Goal: Task Accomplishment & Management: Manage account settings

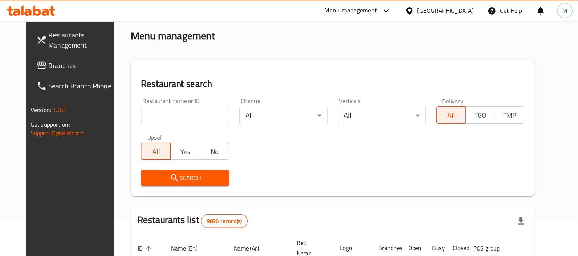
scroll to position [69, 0]
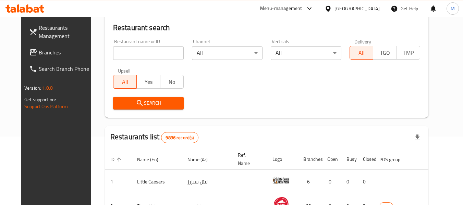
click at [334, 7] on div at bounding box center [329, 9] width 10 height 8
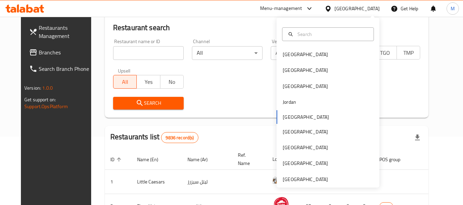
click at [212, 51] on body "​ Menu-management Kuwait Get Help M Restaurants Management Branches Search Bran…" at bounding box center [231, 42] width 463 height 188
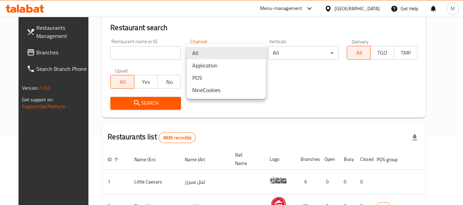
click at [220, 27] on div at bounding box center [231, 102] width 463 height 205
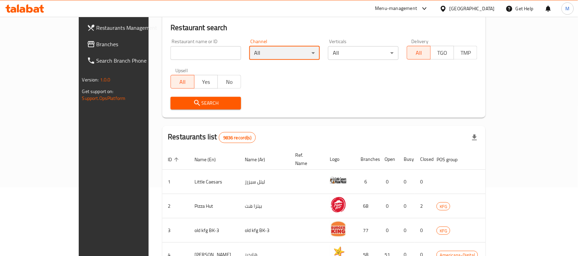
scroll to position [0, 0]
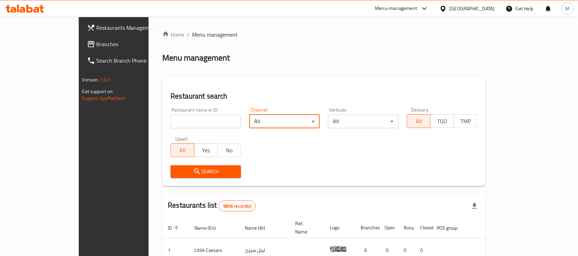
click at [171, 127] on input "search" at bounding box center [206, 122] width 71 height 14
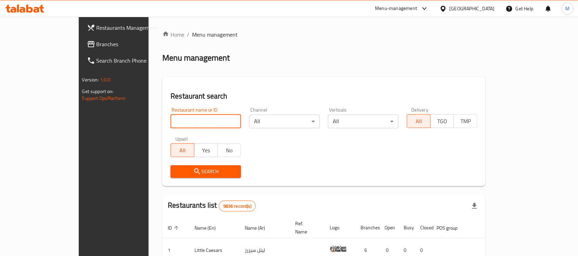
paste input "20156"
type input "20156"
click button "Search" at bounding box center [206, 171] width 71 height 13
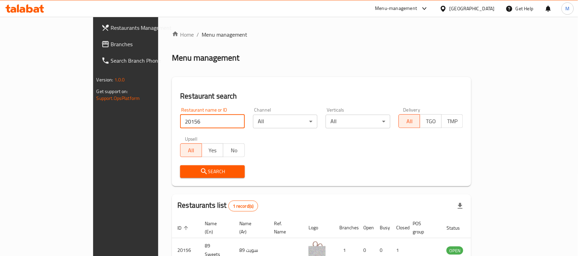
scroll to position [36, 0]
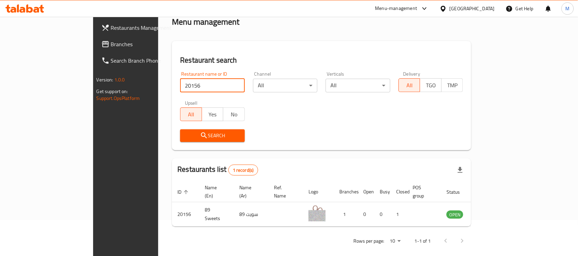
click at [447, 11] on icon at bounding box center [443, 8] width 7 height 7
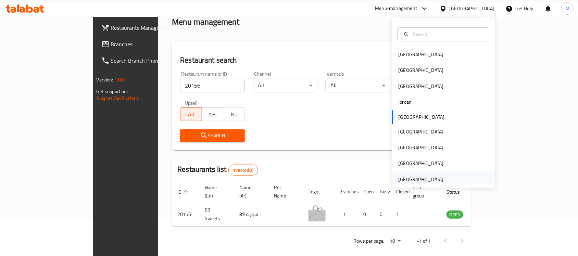
click at [426, 182] on div "[GEOGRAPHIC_DATA]" at bounding box center [421, 180] width 45 height 8
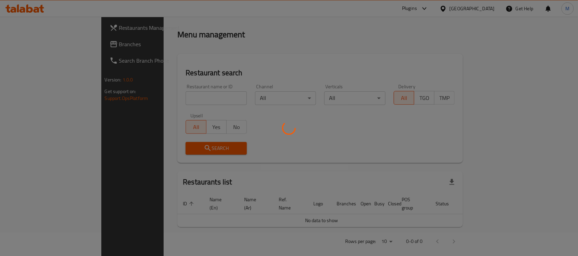
scroll to position [36, 0]
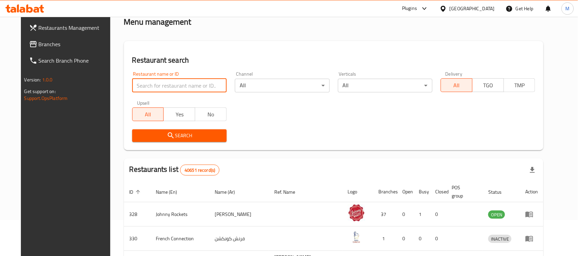
click at [176, 89] on input "search" at bounding box center [179, 86] width 95 height 14
paste input "20156"
click button "Search" at bounding box center [179, 136] width 95 height 13
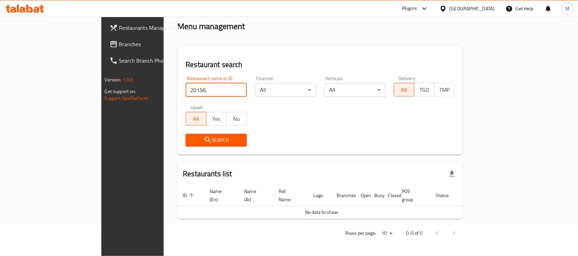
scroll to position [23, 0]
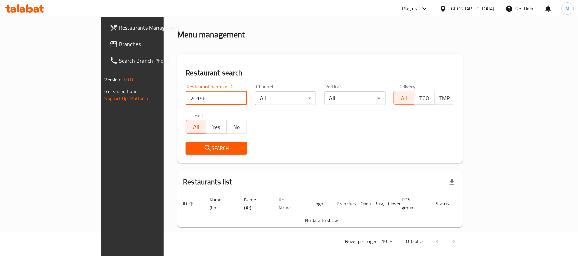
click button "Search" at bounding box center [216, 148] width 61 height 13
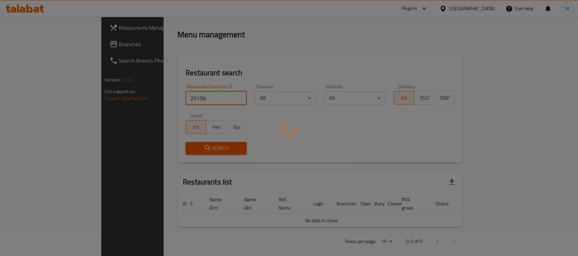
click button "Search" at bounding box center [216, 148] width 61 height 13
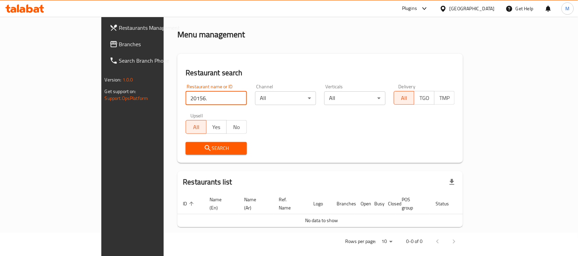
click at [186, 101] on input "20156." at bounding box center [216, 98] width 61 height 14
type input "20156"
click button "Search" at bounding box center [216, 148] width 61 height 13
click at [450, 13] on div "[GEOGRAPHIC_DATA]" at bounding box center [467, 8] width 66 height 16
click at [446, 9] on icon at bounding box center [443, 8] width 5 height 6
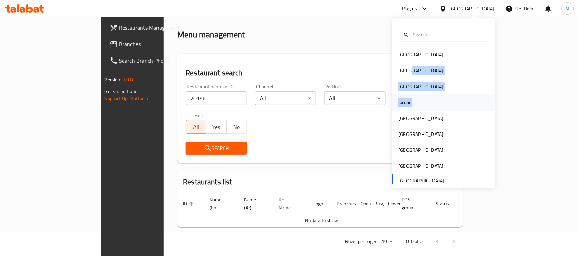
drag, startPoint x: 422, startPoint y: 66, endPoint x: 418, endPoint y: 103, distance: 37.3
click at [418, 103] on div "Bahrain Egypt Iraq Jordan Kuwait Oman Qatar Saudi Arabia United Arab Emirates" at bounding box center [444, 117] width 103 height 141
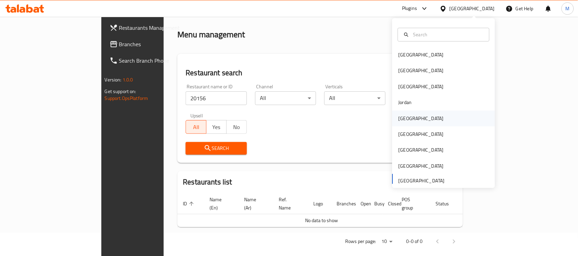
click at [403, 118] on div "Kuwait" at bounding box center [421, 119] width 45 height 8
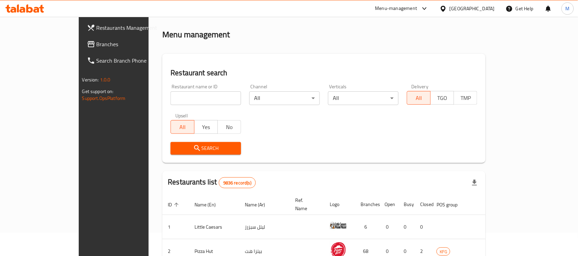
click at [171, 99] on input "search" at bounding box center [206, 98] width 71 height 14
paste input "20156"
type input "20156"
click button "Search" at bounding box center [206, 148] width 71 height 13
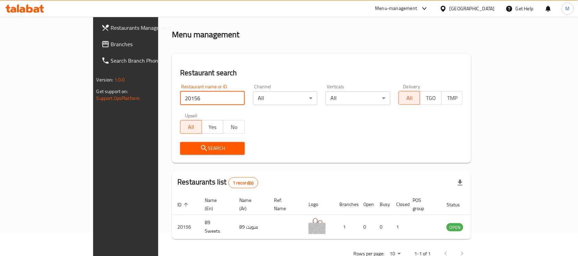
click at [445, 174] on div "Restaurants list 1 record(s)" at bounding box center [321, 182] width 299 height 23
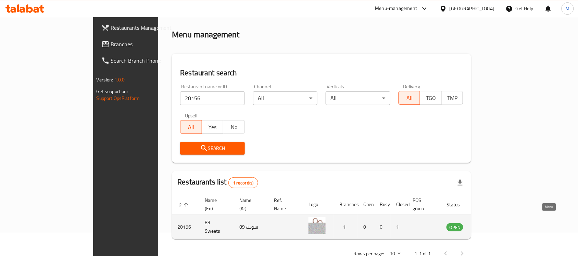
click at [463, 205] on icon "enhanced table" at bounding box center [487, 228] width 8 height 6
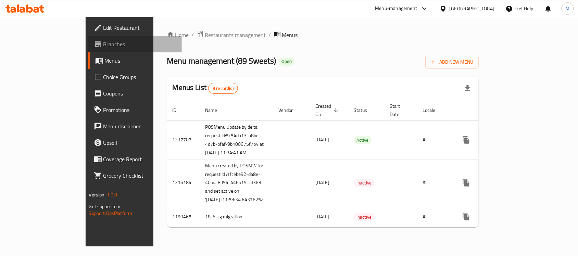
click at [103, 47] on span "Branches" at bounding box center [139, 44] width 73 height 8
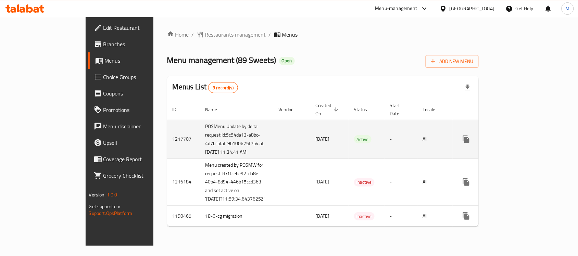
click at [524, 148] on div "enhanced table" at bounding box center [491, 139] width 66 height 16
click at [520, 144] on icon "enhanced table" at bounding box center [516, 139] width 8 height 8
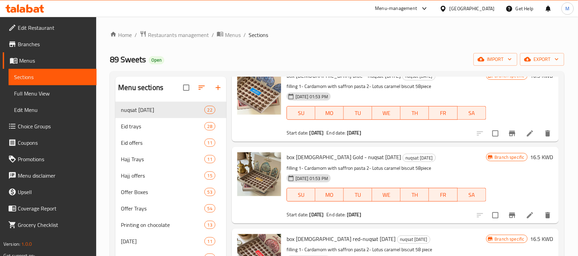
scroll to position [43, 0]
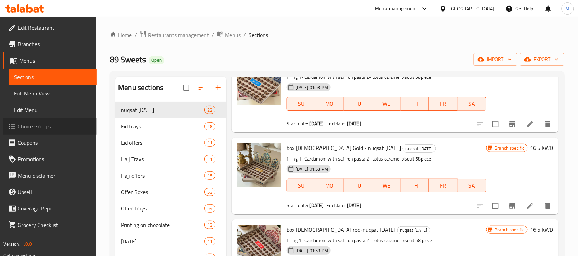
click at [50, 125] on span "Choice Groups" at bounding box center [54, 126] width 73 height 8
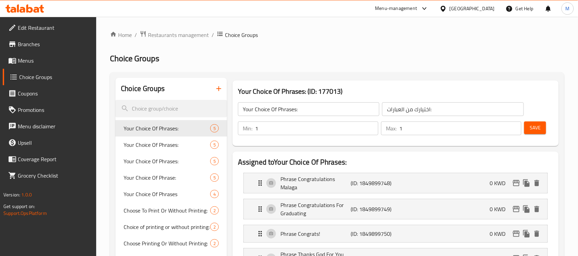
click at [41, 60] on span "Menus" at bounding box center [54, 61] width 73 height 8
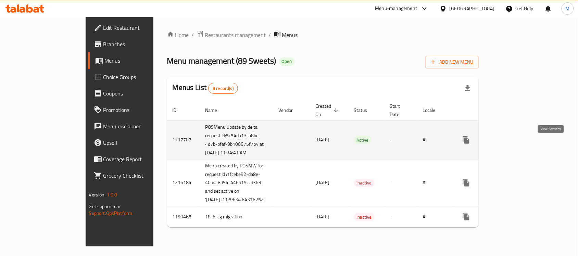
click at [524, 141] on link "enhanced table" at bounding box center [516, 140] width 16 height 16
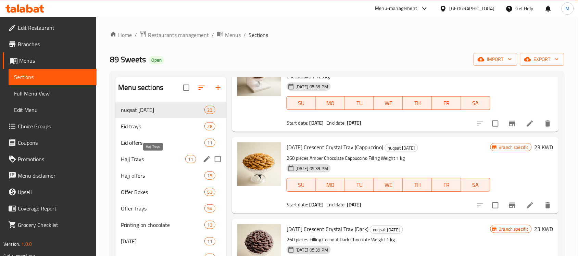
scroll to position [212, 0]
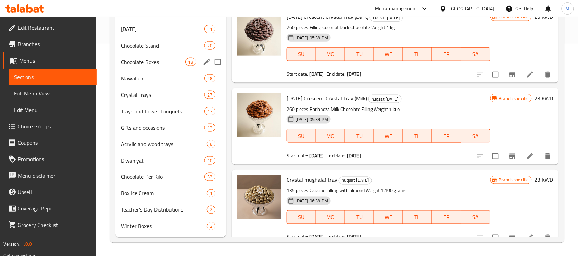
click at [153, 57] on div "Chocolate Boxes 18" at bounding box center [170, 62] width 111 height 16
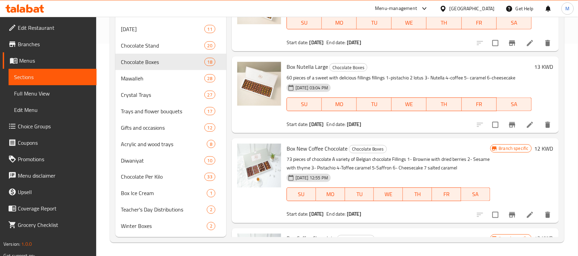
scroll to position [497, 0]
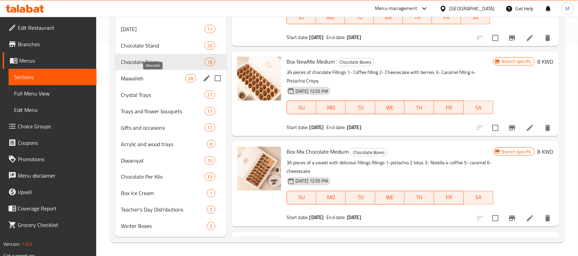
click at [139, 77] on span "Mawalleh" at bounding box center [153, 78] width 64 height 8
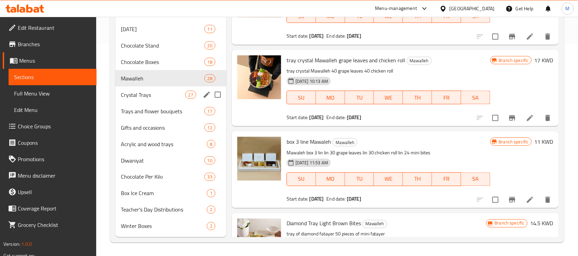
click at [166, 98] on span "Crystal Trays" at bounding box center [153, 95] width 64 height 8
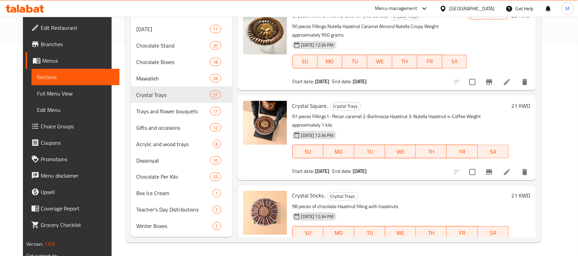
scroll to position [985, 0]
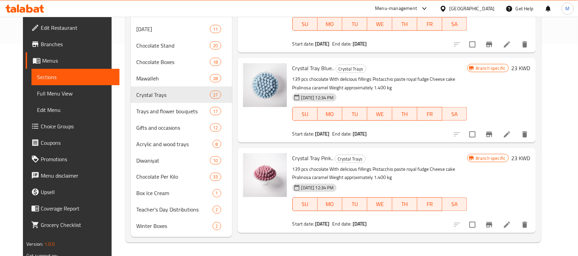
click at [66, 89] on span "Full Menu View" at bounding box center [75, 93] width 77 height 8
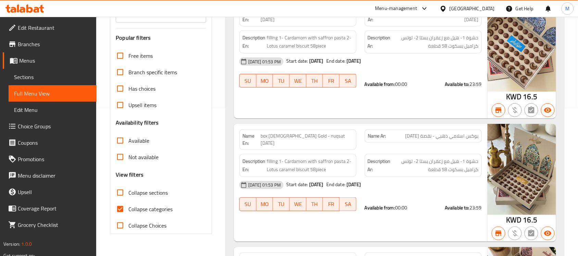
scroll to position [84, 0]
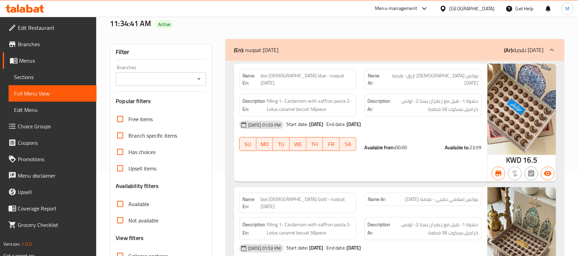
click at [199, 81] on icon "Open" at bounding box center [199, 79] width 8 height 8
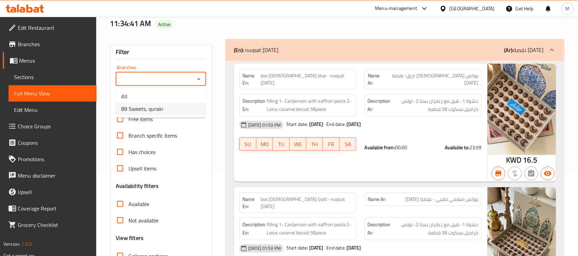
click at [182, 107] on li "89 Sweets, qurain" at bounding box center [161, 109] width 90 height 12
type input "89 Sweets, qurain"
click at [119, 152] on div at bounding box center [289, 128] width 578 height 256
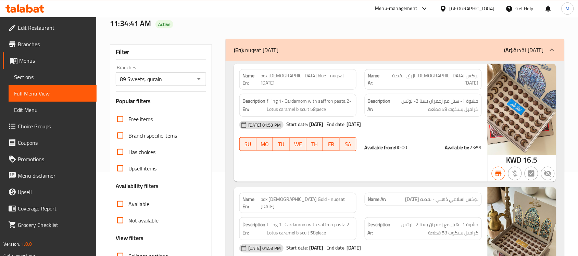
click at [120, 155] on input "Has choices" at bounding box center [120, 152] width 16 height 16
checkbox input "true"
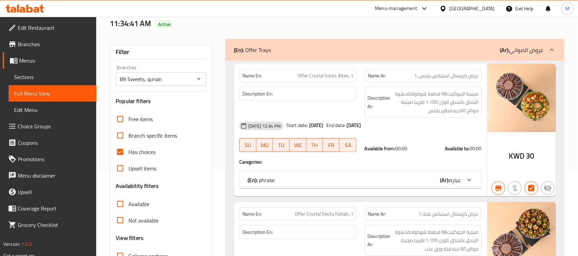
click at [459, 180] on span "عباره" at bounding box center [456, 180] width 12 height 10
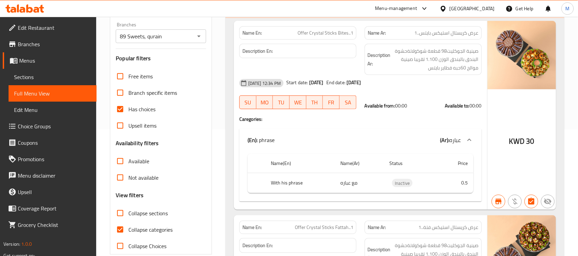
click at [449, 143] on b "(Ar):" at bounding box center [445, 140] width 9 height 10
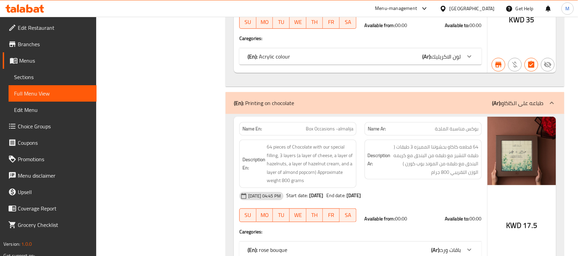
scroll to position [940, 0]
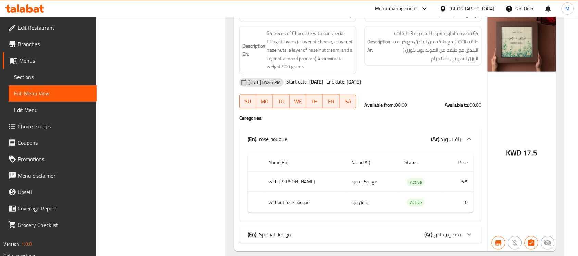
click at [297, 139] on div "(En): rose bouque (Ar): باقات ورد" at bounding box center [355, 139] width 214 height 8
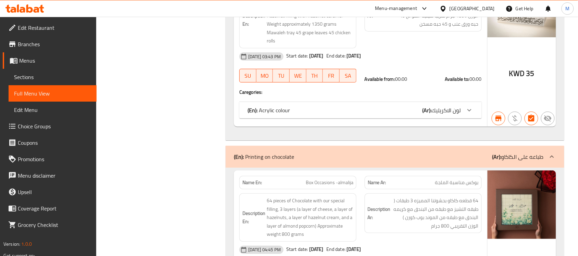
scroll to position [769, 0]
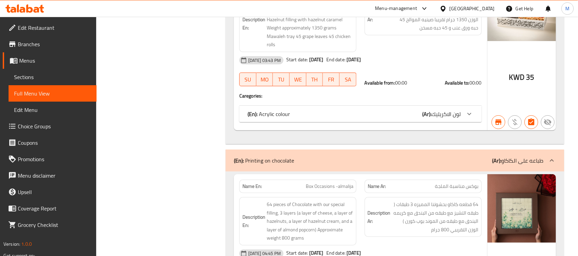
copy span "Box Occasions -almalija"
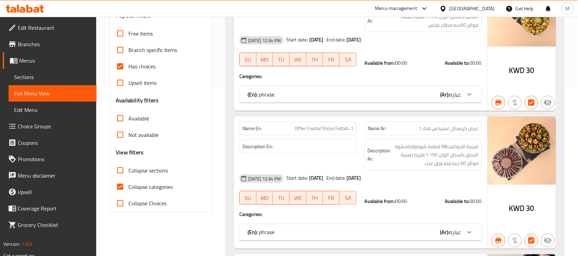
scroll to position [0, 0]
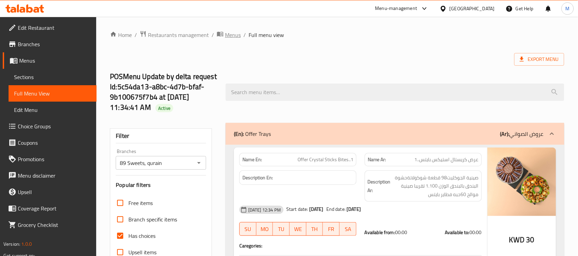
click at [231, 35] on span "Menus" at bounding box center [233, 35] width 16 height 8
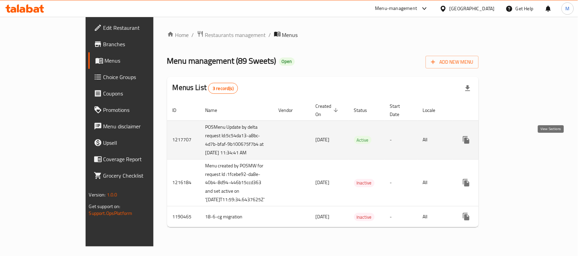
click at [520, 141] on icon "enhanced table" at bounding box center [516, 140] width 8 height 8
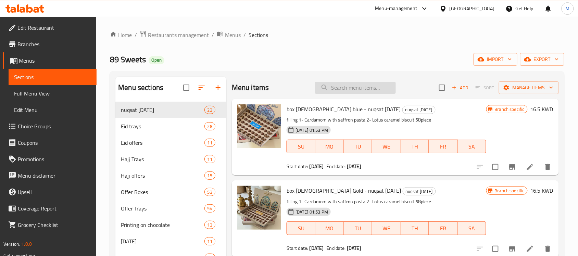
click at [399, 88] on div "Menu items Add Sort Manage items" at bounding box center [395, 88] width 327 height 22
drag, startPoint x: 339, startPoint y: 88, endPoint x: 344, endPoint y: 89, distance: 4.6
click at [340, 88] on input "search" at bounding box center [355, 88] width 81 height 12
paste input "Box Occasions -almalija"
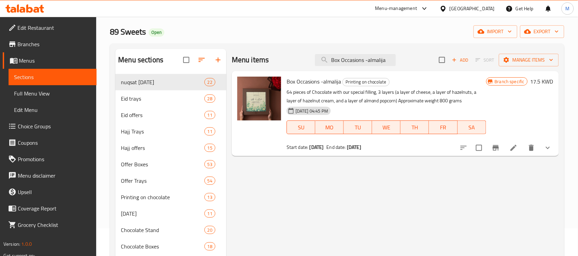
scroll to position [43, 0]
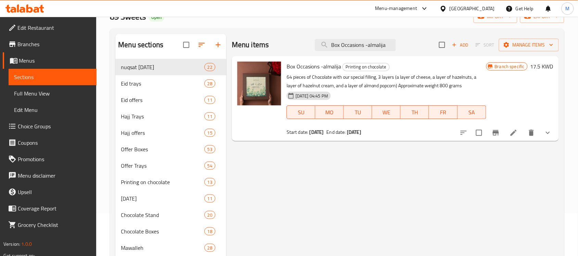
type input "Box Occasions -almalija"
click at [547, 133] on icon "show more" at bounding box center [548, 133] width 8 height 8
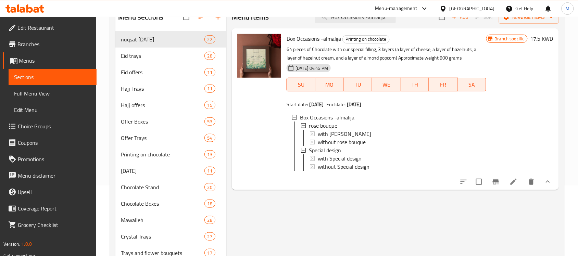
scroll to position [86, 0]
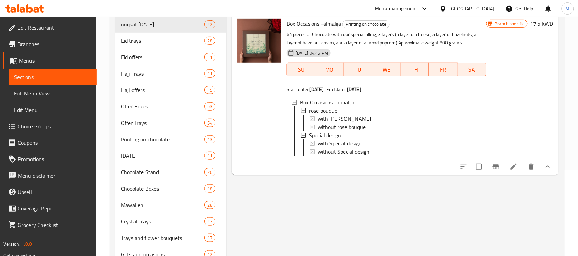
click at [512, 171] on icon at bounding box center [514, 167] width 8 height 8
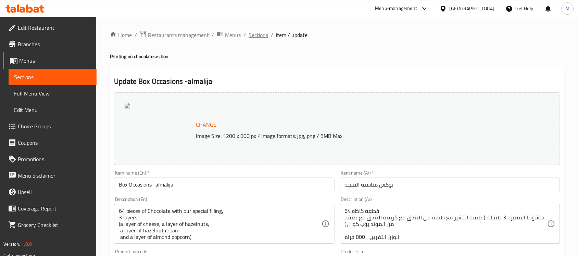
click at [259, 38] on span "Sections" at bounding box center [259, 35] width 20 height 8
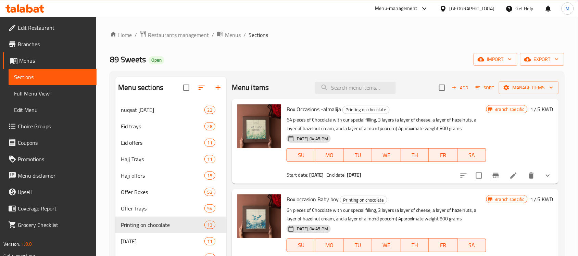
click at [366, 44] on div "Home / Restaurants management / Menus / Sections 89 Sweets Open import export M…" at bounding box center [337, 242] width 455 height 425
click at [34, 40] on span "Branches" at bounding box center [54, 44] width 73 height 8
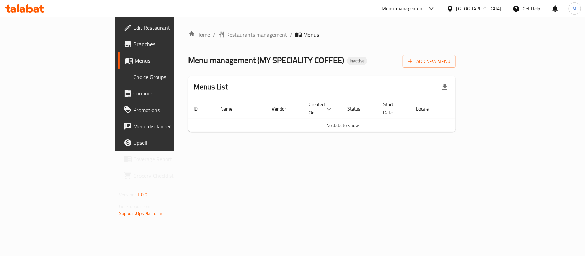
click at [422, 151] on div "Home / Restaurants management / Menus Menu management ( MY SPECIALITY COFFEE ) …" at bounding box center [321, 84] width 295 height 135
click at [423, 151] on div "Home / Restaurants management / Menus Menu management ( MY SPECIALITY COFFEE ) …" at bounding box center [321, 84] width 295 height 135
drag, startPoint x: 186, startPoint y: 58, endPoint x: 263, endPoint y: 54, distance: 77.5
click at [263, 54] on span "Menu management ( MY SPECIALITY COFFEE )" at bounding box center [266, 59] width 156 height 15
click at [133, 42] on span "Branches" at bounding box center [170, 44] width 74 height 8
